Goal: Communication & Community: Answer question/provide support

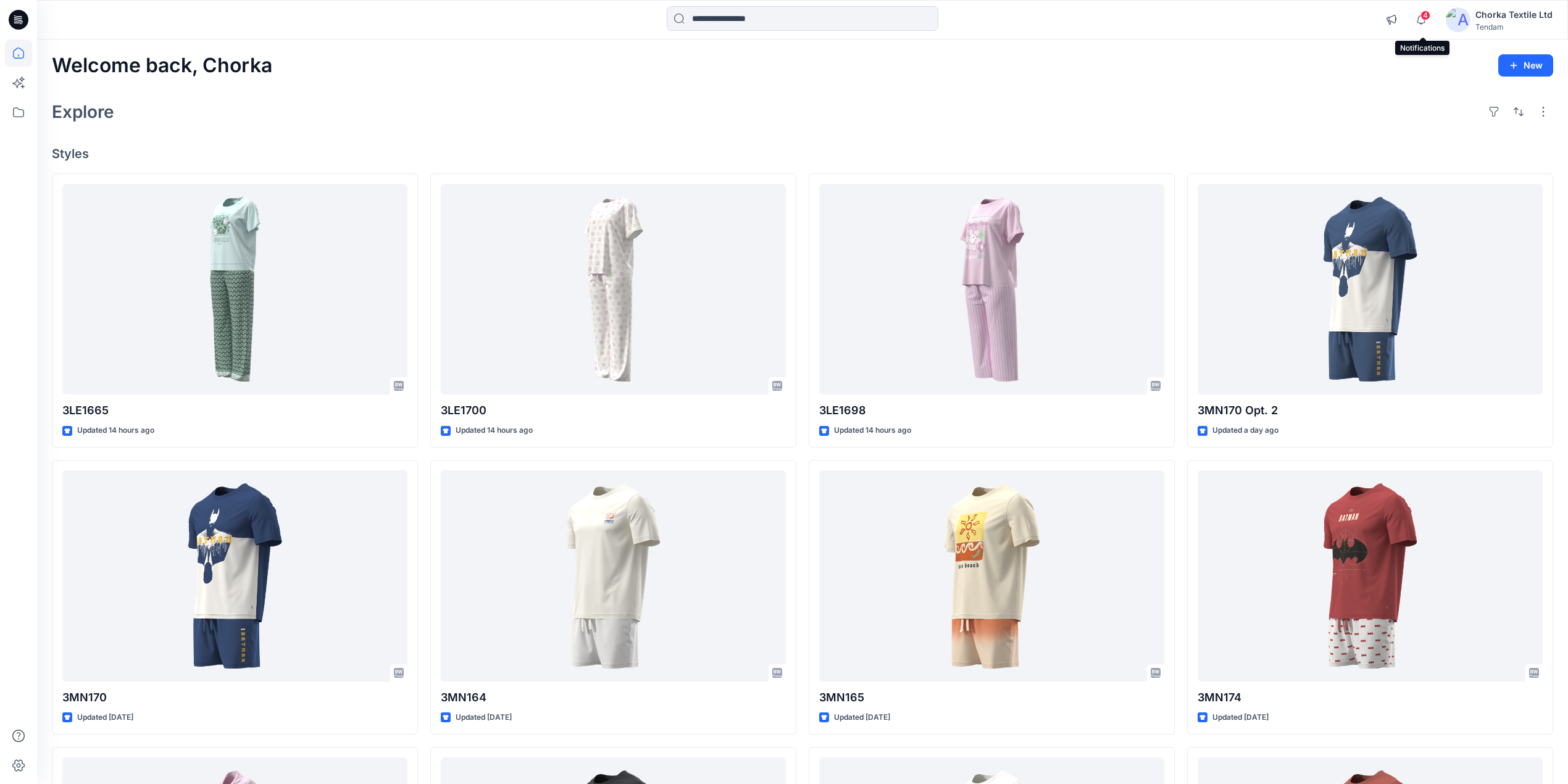
click at [1424, 18] on span "4" at bounding box center [1425, 15] width 10 height 10
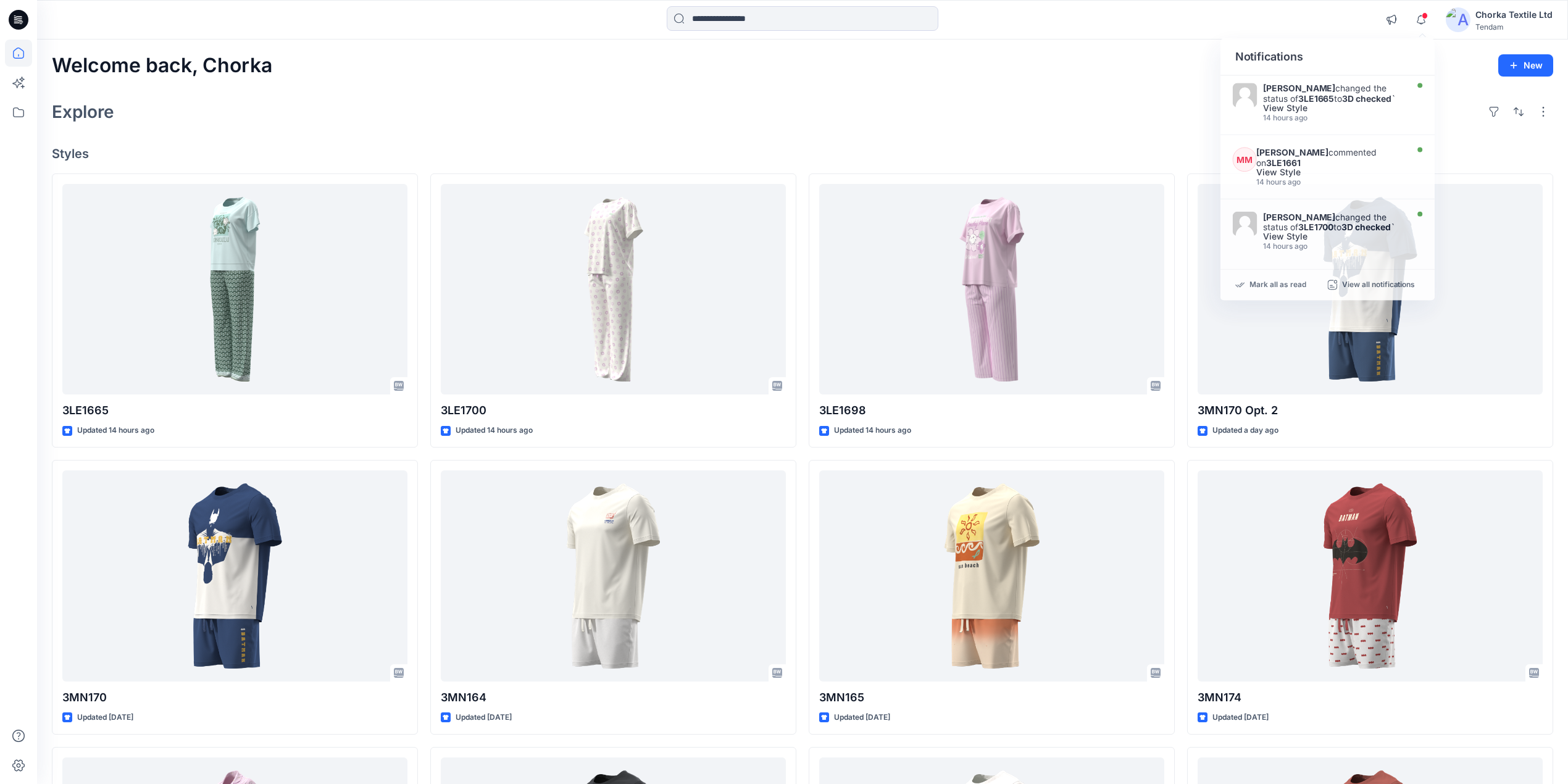
click at [974, 97] on div "Explore" at bounding box center [802, 111] width 1502 height 30
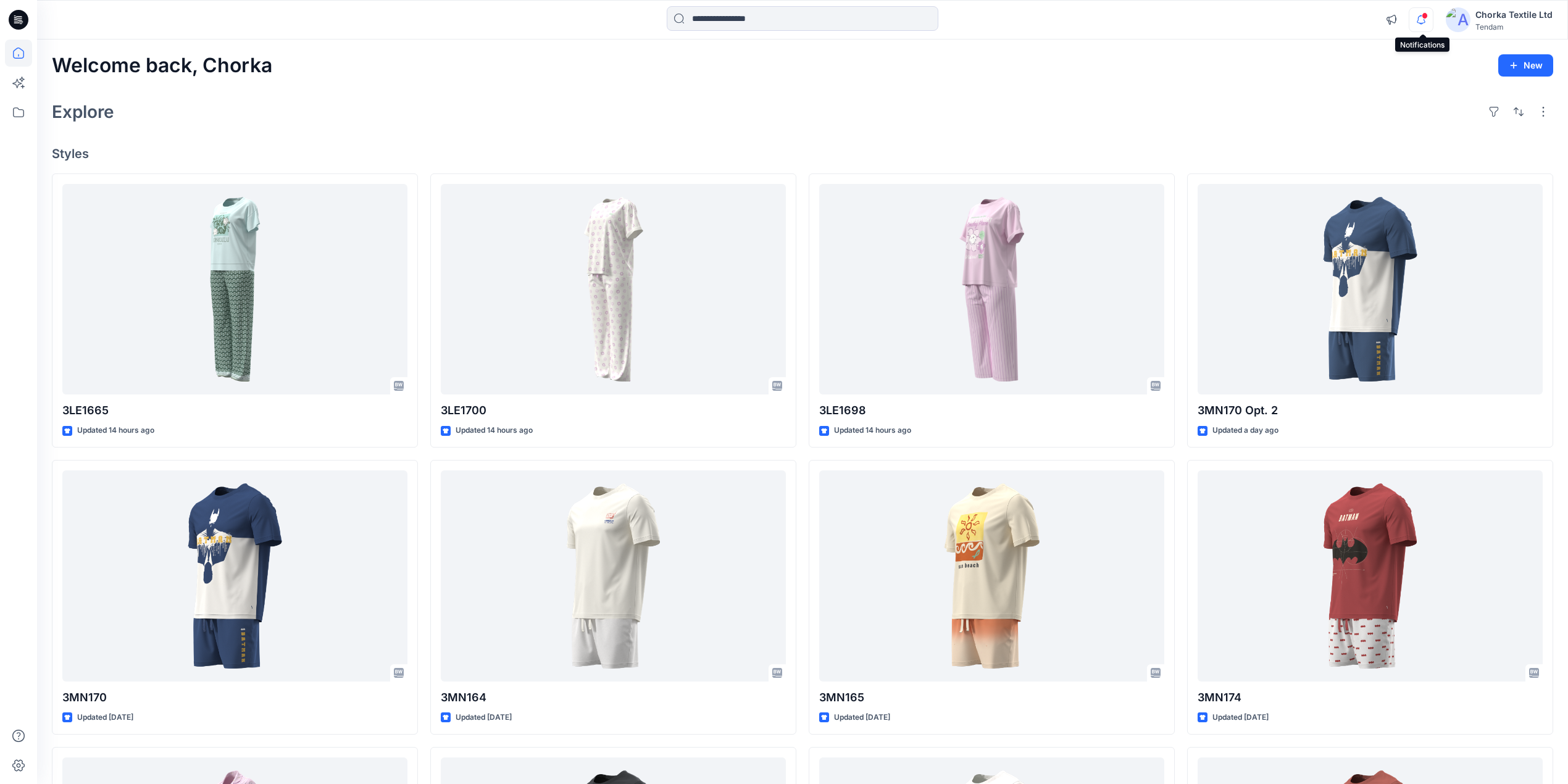
click at [1421, 14] on icon "button" at bounding box center [1422, 19] width 24 height 24
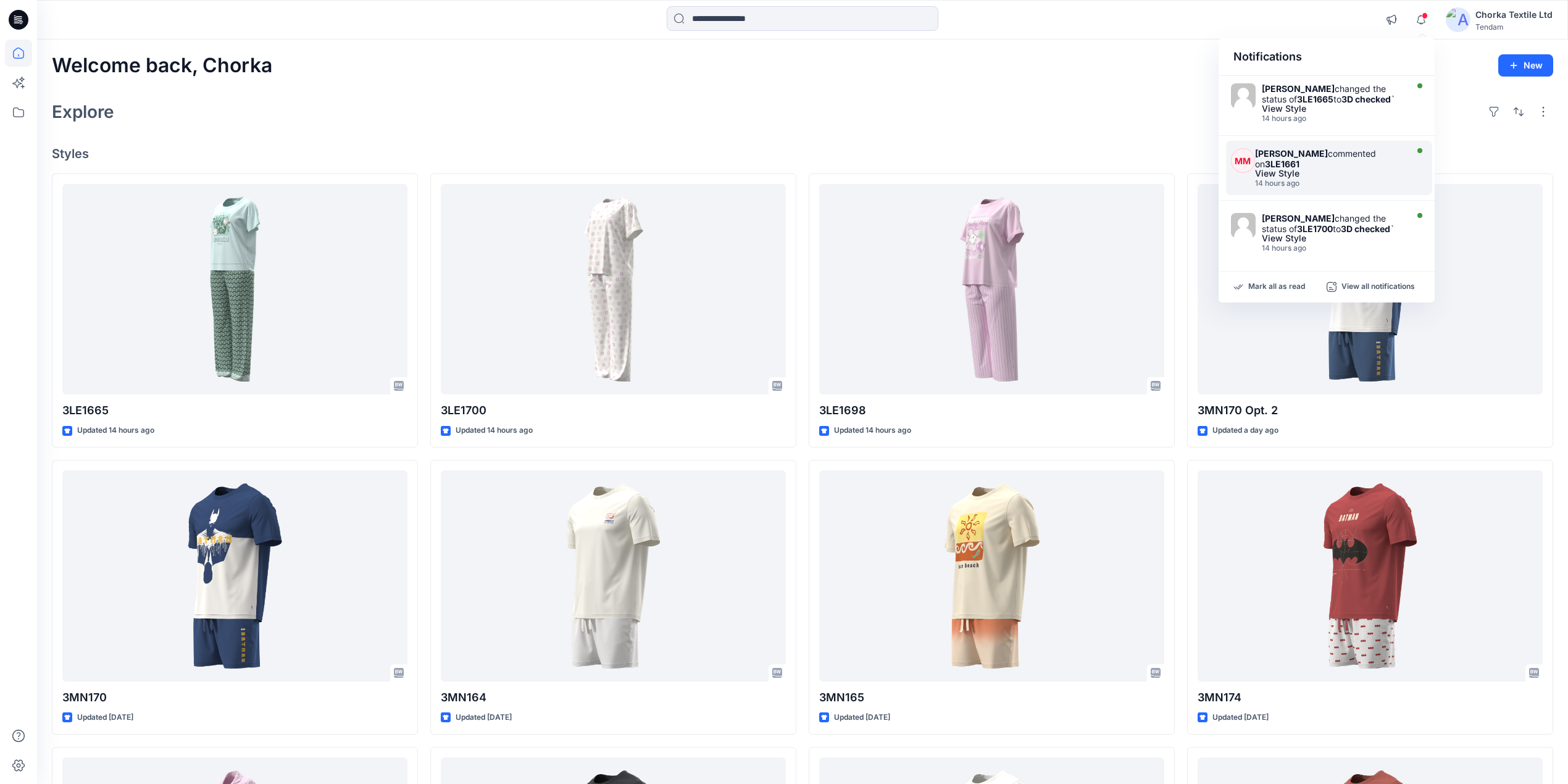
click at [1350, 168] on div "[PERSON_NAME] commented on 3LE1661" at bounding box center [1329, 158] width 148 height 21
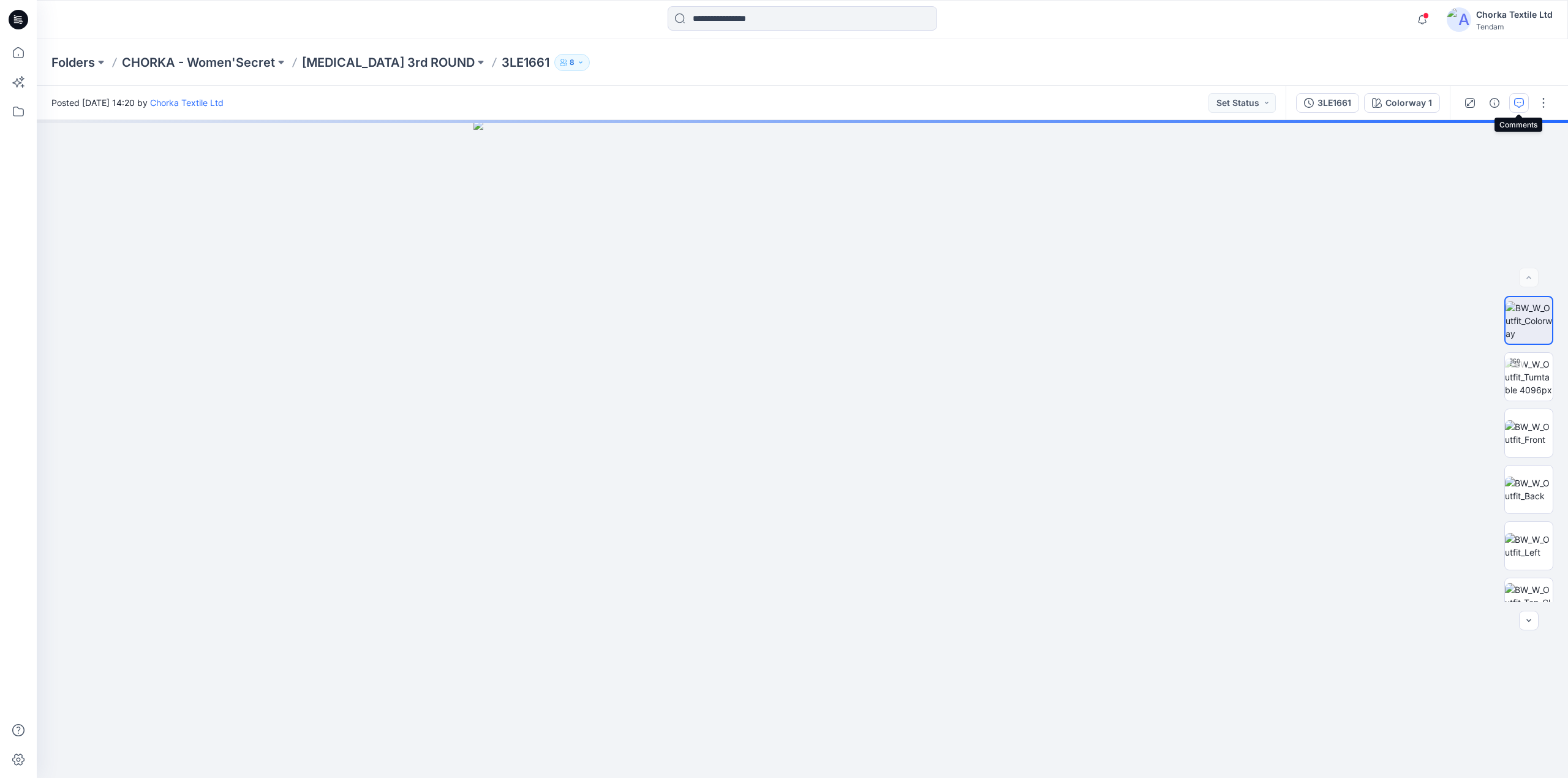
click at [1517, 99] on icon "button" at bounding box center [1519, 102] width 10 height 10
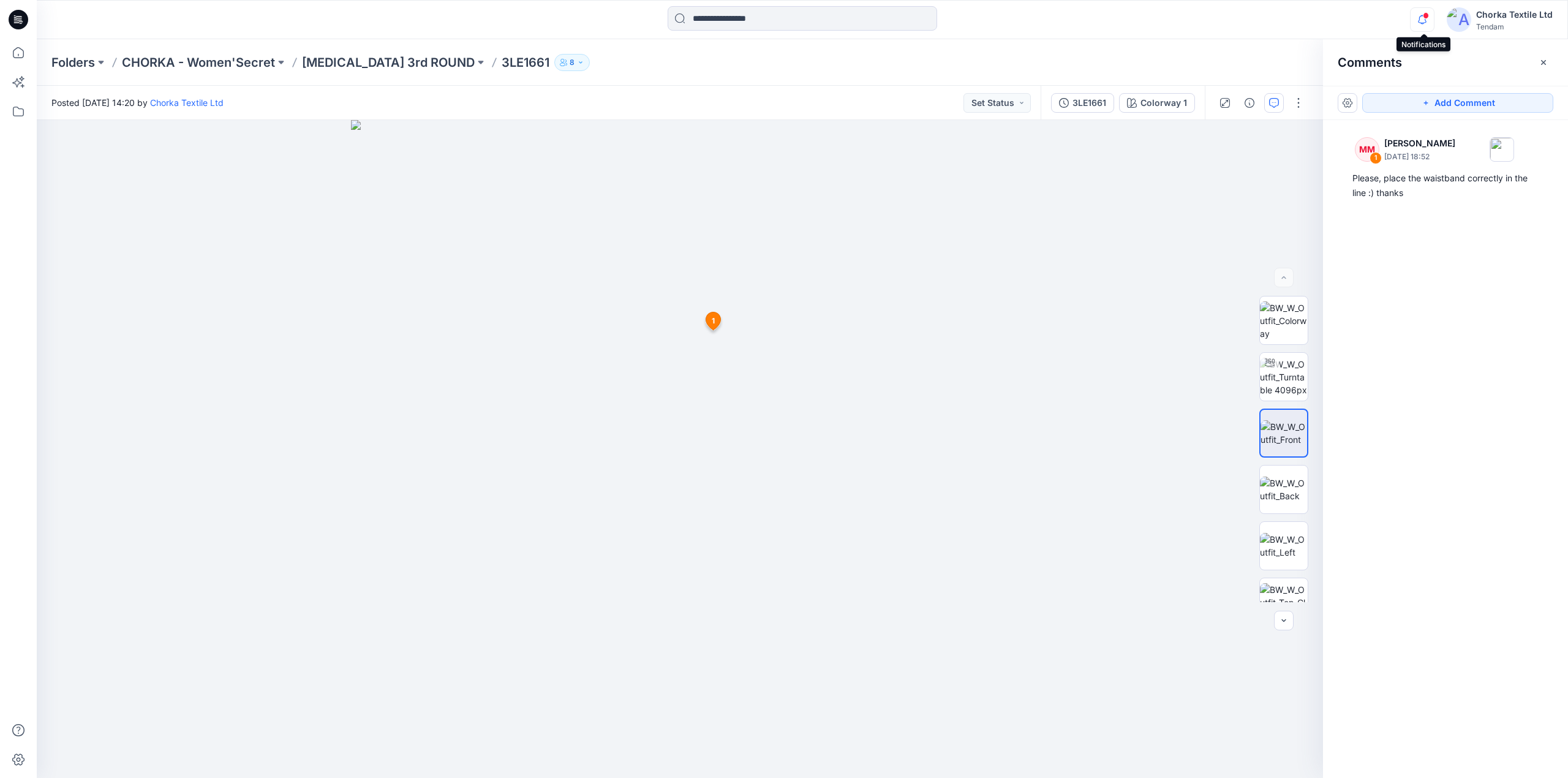
click at [1424, 18] on icon "button" at bounding box center [1423, 19] width 23 height 24
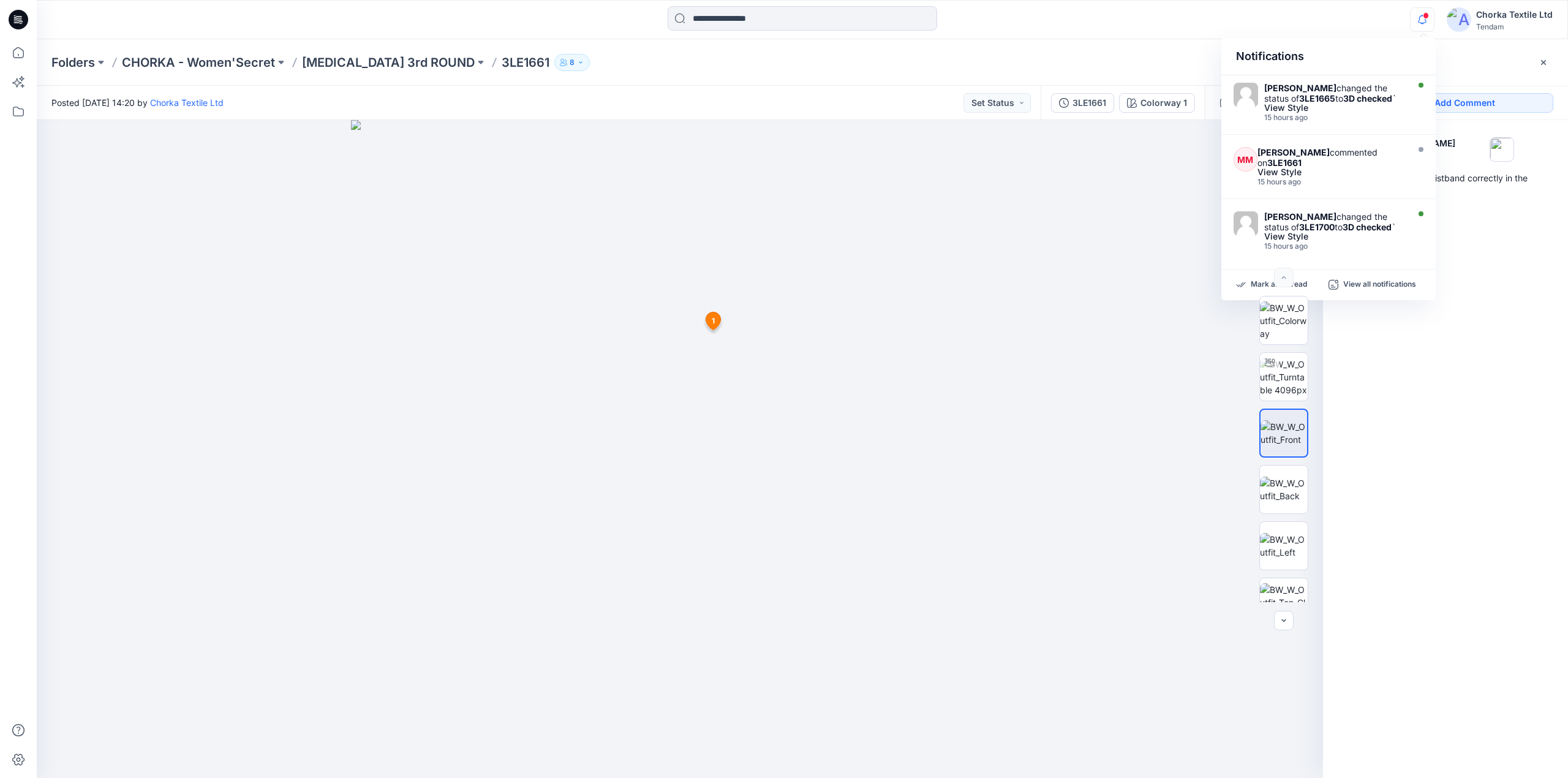
click at [1030, 280] on div at bounding box center [680, 450] width 1286 height 659
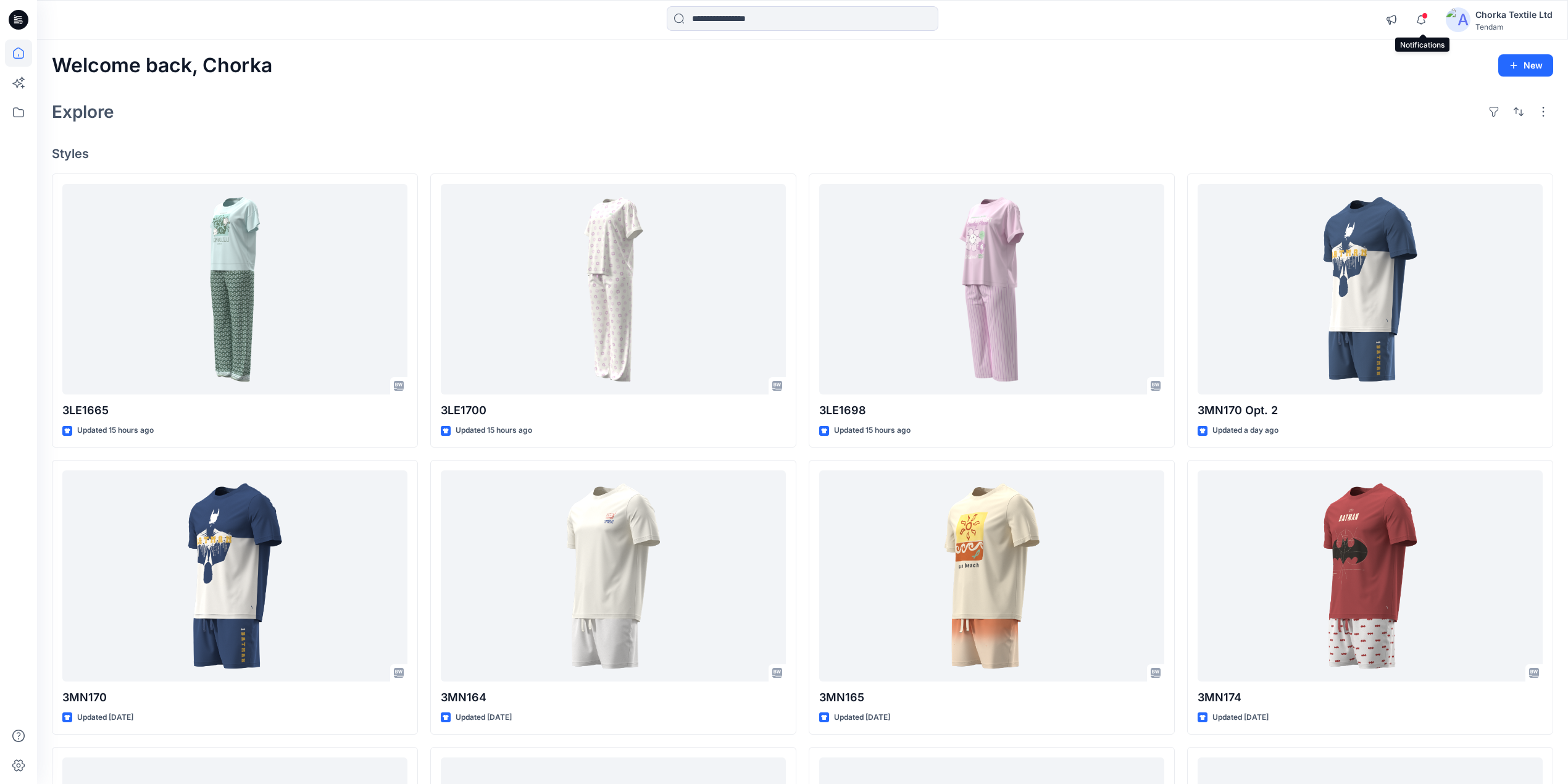
click at [1423, 17] on span at bounding box center [1425, 16] width 6 height 7
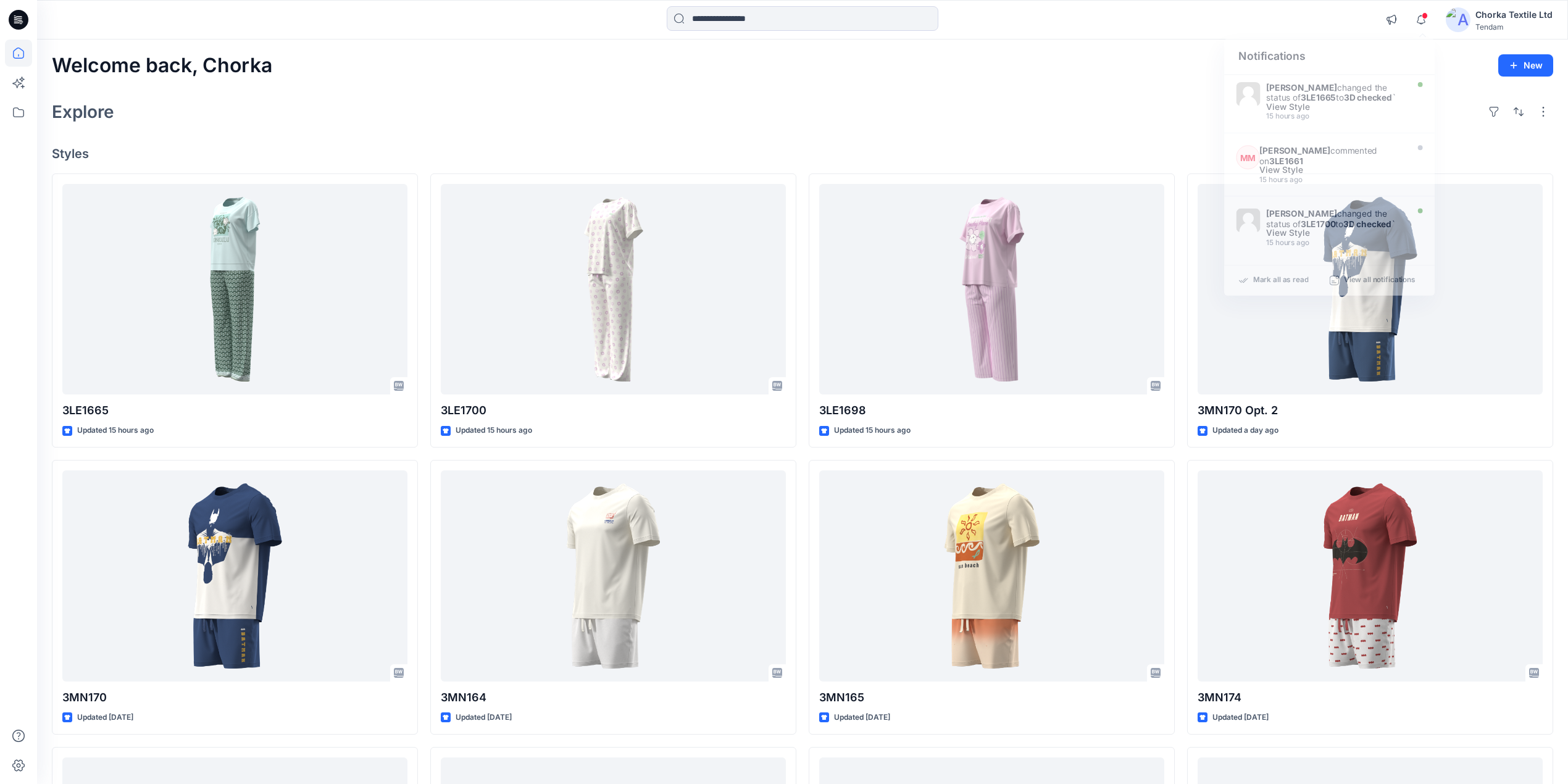
click at [1108, 97] on div "Explore" at bounding box center [802, 111] width 1502 height 30
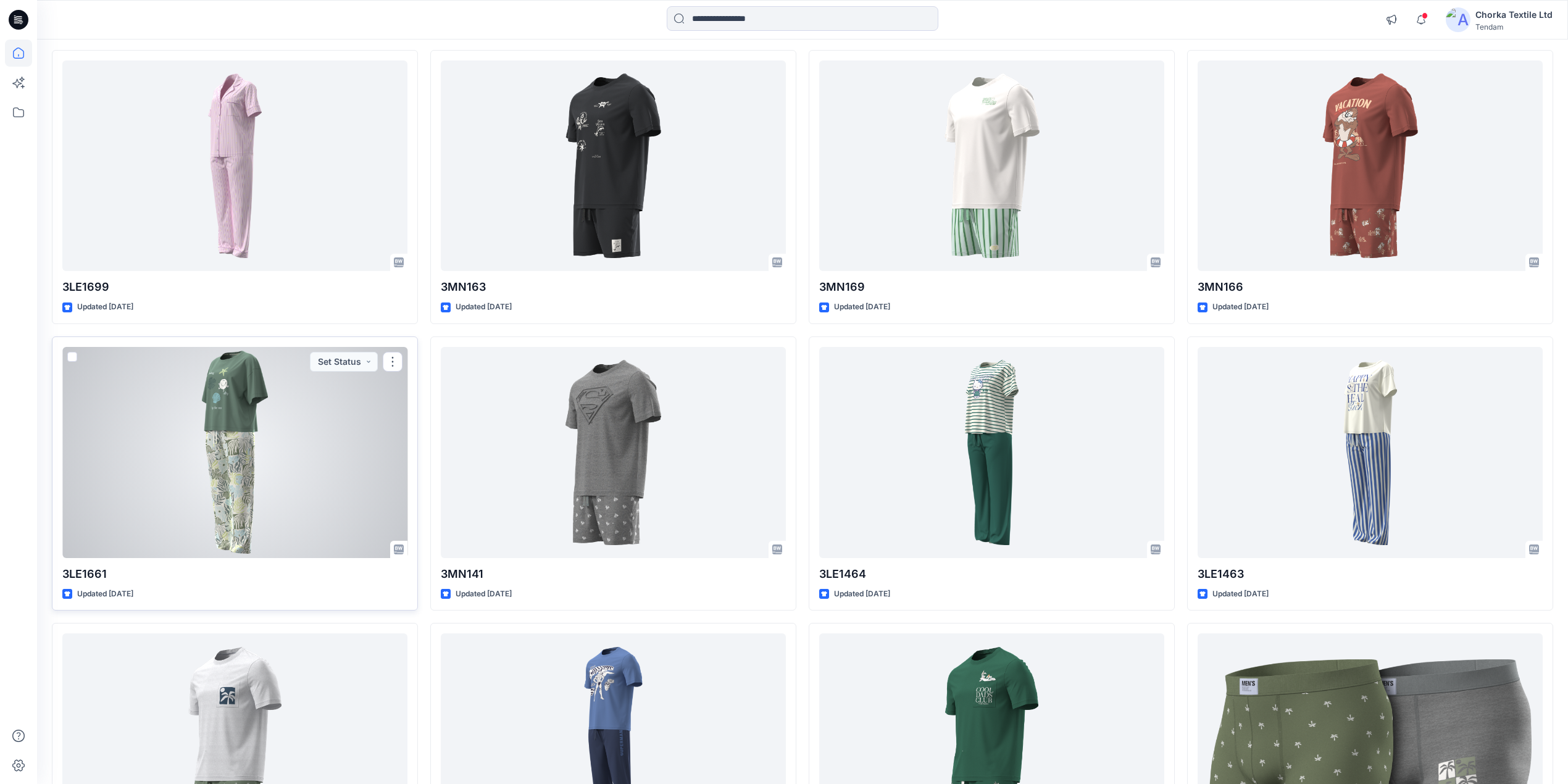
scroll to position [741, 0]
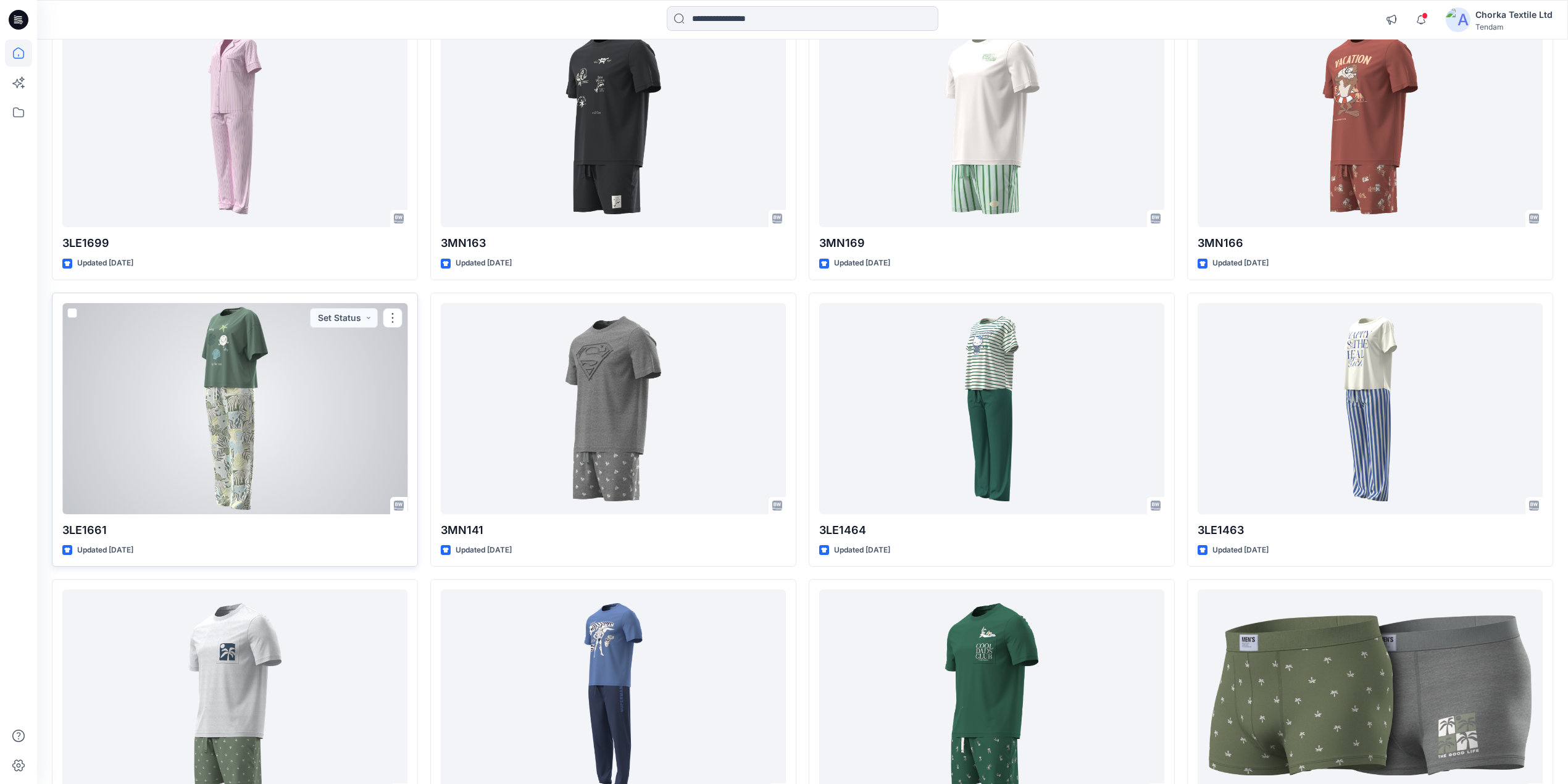
click at [278, 429] on div at bounding box center [235, 409] width 345 height 212
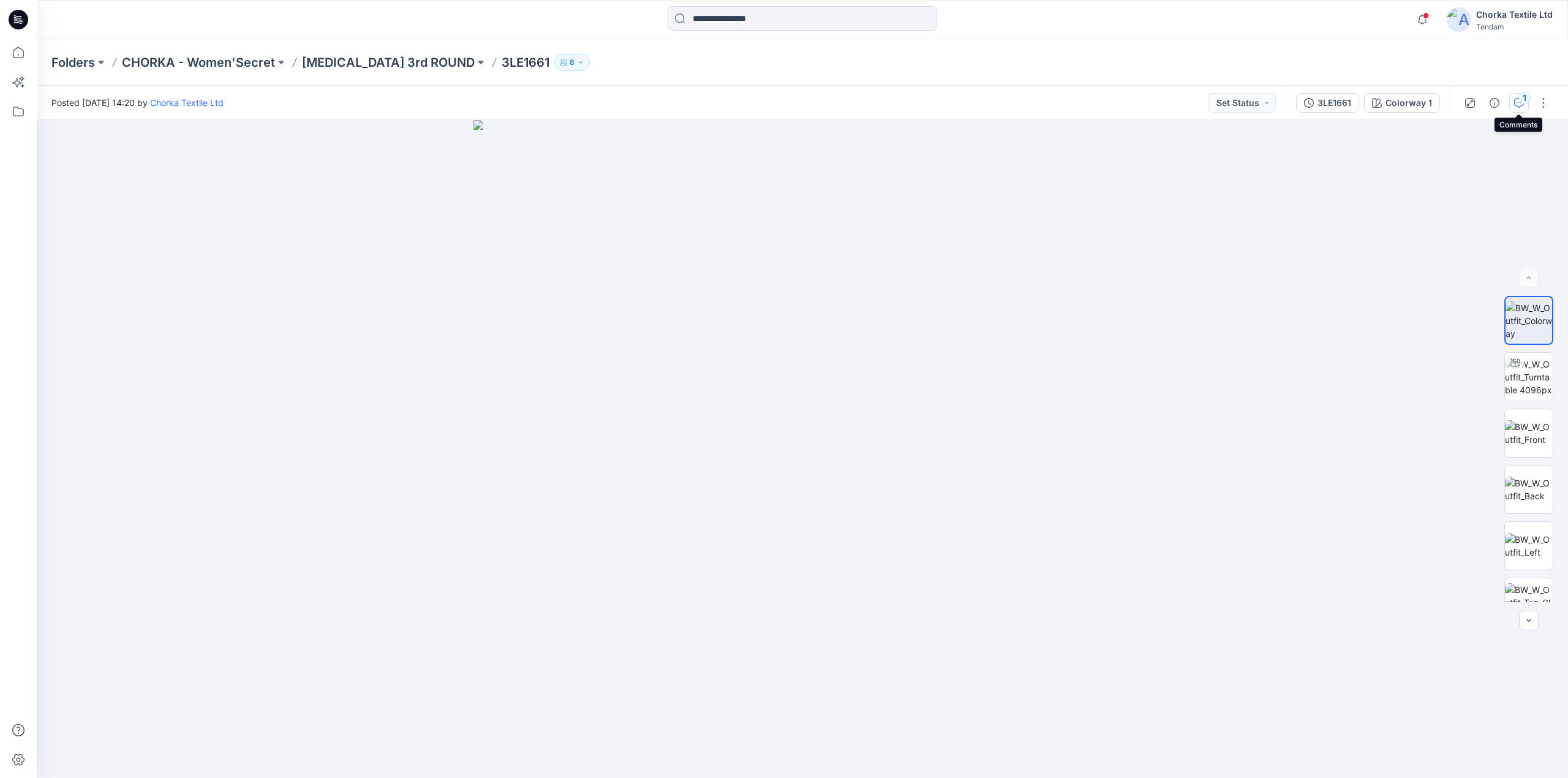
click at [1520, 107] on icon "button" at bounding box center [1519, 102] width 10 height 10
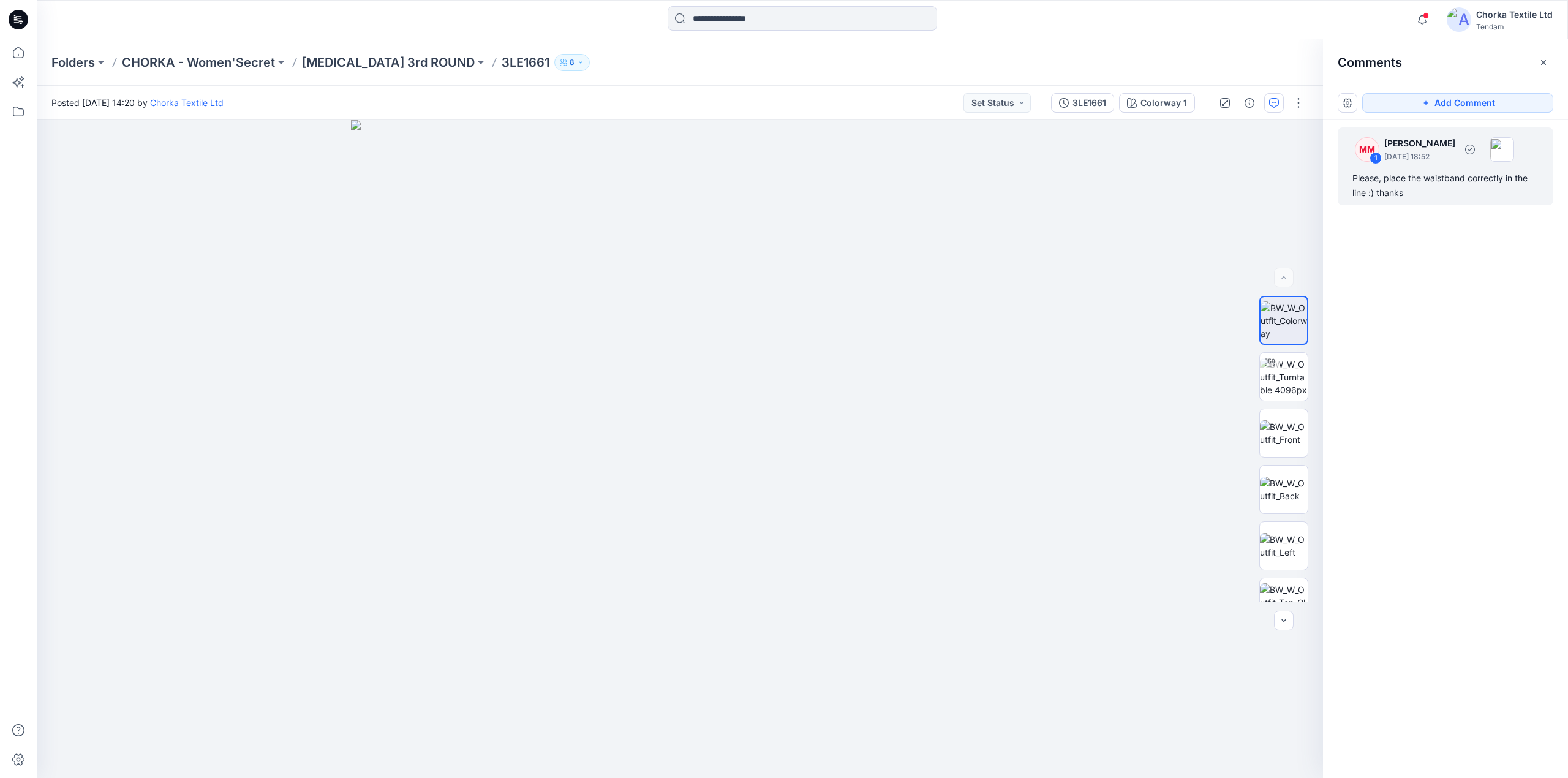
click at [1418, 188] on div "Please, place the waistband correctly in the line :) thanks" at bounding box center [1446, 186] width 187 height 30
